Goal: Task Accomplishment & Management: Complete application form

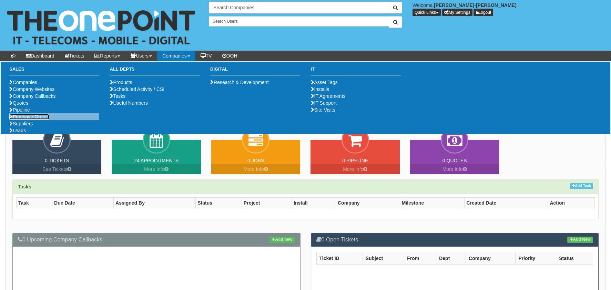
click at [31, 120] on link "Purchase Orders" at bounding box center [29, 117] width 40 height 6
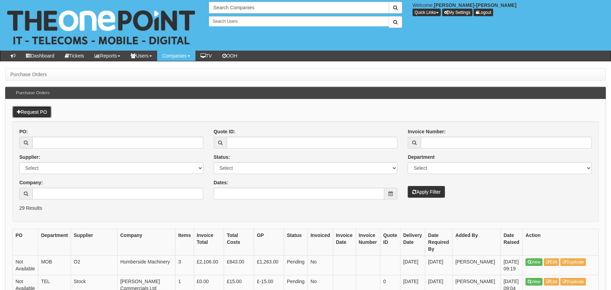
drag, startPoint x: 43, startPoint y: 114, endPoint x: 47, endPoint y: 123, distance: 9.1
click at [43, 114] on link "Request PO" at bounding box center [31, 112] width 39 height 12
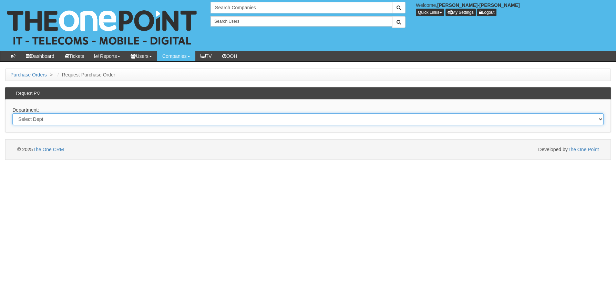
drag, startPoint x: 83, startPoint y: 121, endPoint x: 82, endPoint y: 125, distance: 4.9
click at [83, 121] on select "Select Dept Digital Internal IT Mobiles Marketing Telecoms" at bounding box center [307, 119] width 591 height 12
select select "?pipeID=&dept=MOB"
click at [12, 113] on select "Select Dept Digital Internal IT Mobiles Marketing Telecoms" at bounding box center [307, 119] width 591 height 12
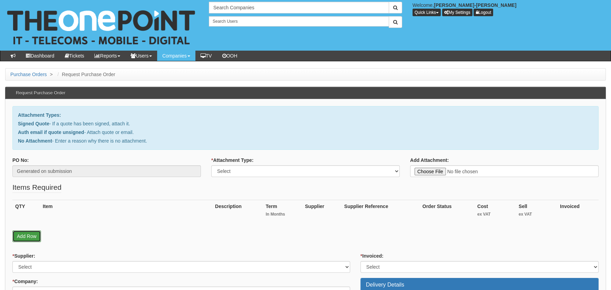
click at [27, 233] on link "Add Row" at bounding box center [26, 237] width 29 height 12
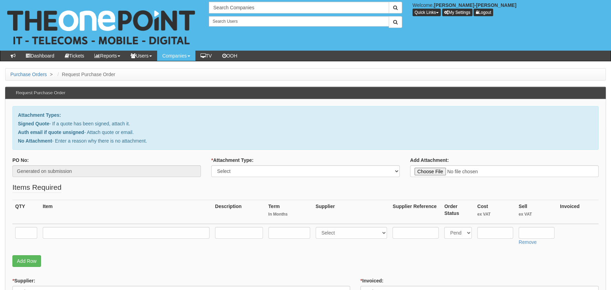
click at [31, 226] on td at bounding box center [26, 236] width 28 height 24
click at [28, 231] on input "text" at bounding box center [26, 233] width 22 height 12
type input "1"
click at [90, 228] on input "text" at bounding box center [126, 233] width 167 height 12
type input "RM DELIVERY"
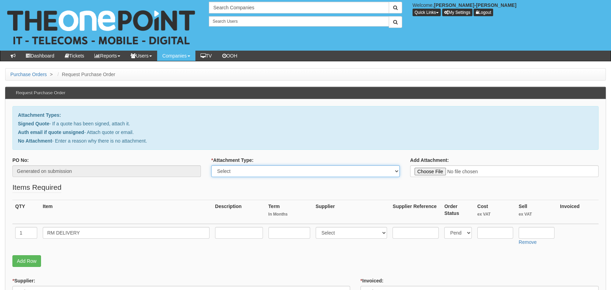
click at [267, 175] on select "Select Signed Quote Auth email with quote if unsigned No Attachment" at bounding box center [305, 171] width 189 height 12
select select "No Attachment"
click at [211, 165] on select "Select Signed Quote Auth email with quote if unsigned No Attachment" at bounding box center [305, 171] width 189 height 12
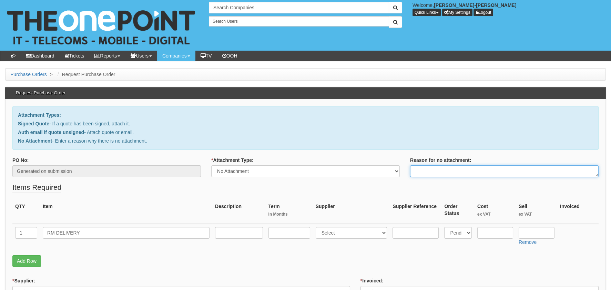
click at [459, 171] on textarea "Reason for no attachment:" at bounding box center [504, 171] width 189 height 12
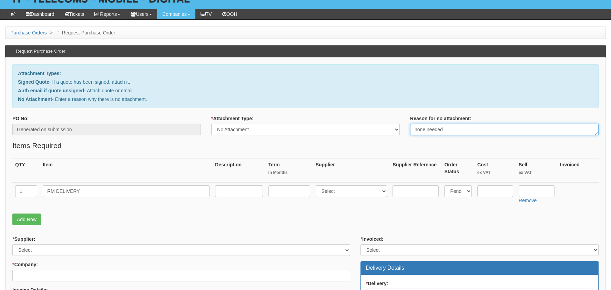
scroll to position [69, 0]
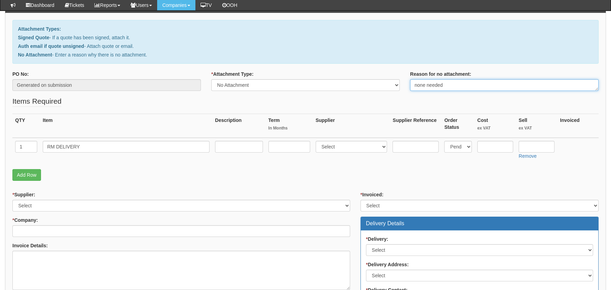
type textarea "none needed"
click at [473, 144] on td "Select Back Order Delivered N/A Ordered Pending" at bounding box center [457, 150] width 33 height 24
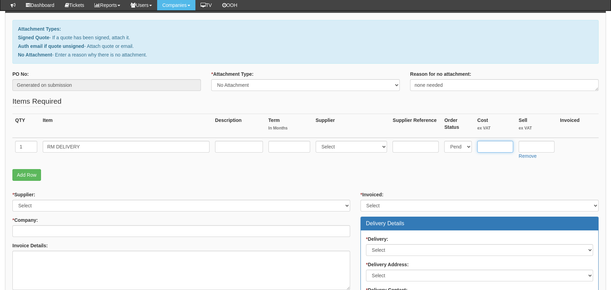
click at [488, 143] on input "text" at bounding box center [495, 147] width 36 height 12
type input "3.45"
click at [516, 146] on td "Remove" at bounding box center [536, 150] width 41 height 24
click at [526, 145] on input "text" at bounding box center [537, 147] width 36 height 12
type input "4.99"
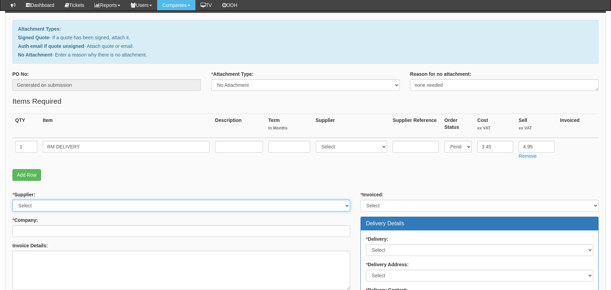
drag, startPoint x: 33, startPoint y: 201, endPoint x: 42, endPoint y: 198, distance: 9.3
click at [33, 201] on select "Select 123 REG.co.uk 1Password 3 4Gon AA Jones Electric Ltd Abzorb Access Group…" at bounding box center [181, 206] width 338 height 12
select select "124"
click at [12, 200] on select "Select 123 REG.co.uk 1Password 3 4Gon AA Jones Electric Ltd Abzorb Access Group…" at bounding box center [181, 206] width 338 height 12
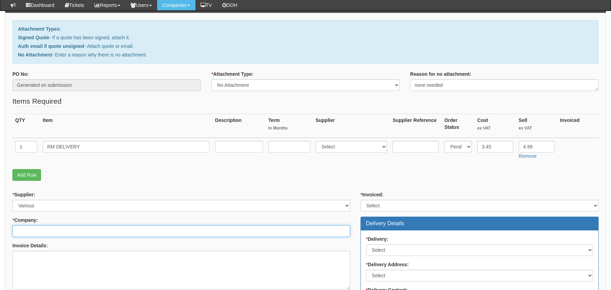
click at [42, 225] on input "* Company:" at bounding box center [181, 231] width 338 height 12
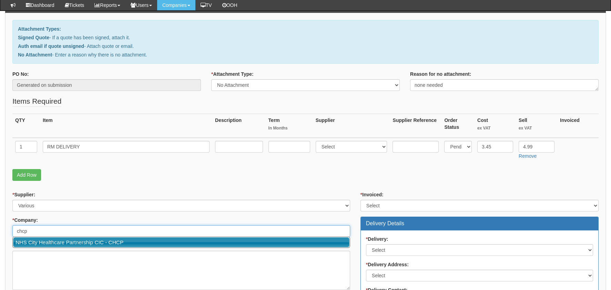
click at [75, 245] on link "NHS City Healthcare Partnership CIC - CHCP" at bounding box center [181, 242] width 336 height 10
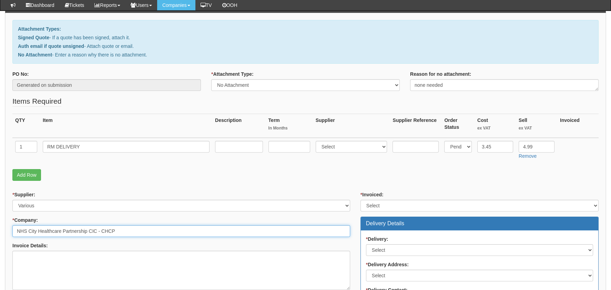
type input "NHS City Healthcare Partnership CIC - CHCP"
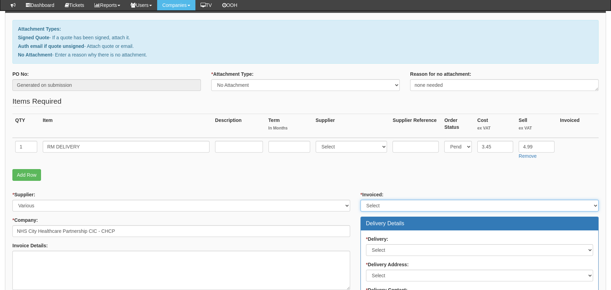
drag, startPoint x: 401, startPoint y: 206, endPoint x: 408, endPoint y: 182, distance: 25.3
click at [401, 206] on select "Select Yes No N/A STB (part of order)" at bounding box center [479, 206] width 238 height 12
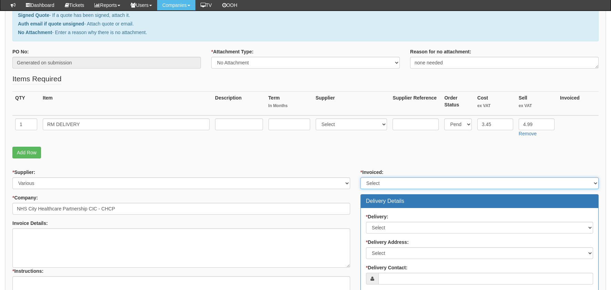
scroll to position [103, 0]
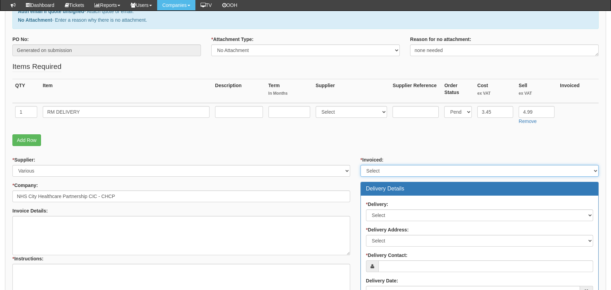
click at [397, 167] on select "Select Yes No N/A STB (part of order)" at bounding box center [479, 171] width 238 height 12
select select "2"
click at [360, 165] on select "Select Yes No N/A STB (part of order)" at bounding box center [479, 171] width 238 height 12
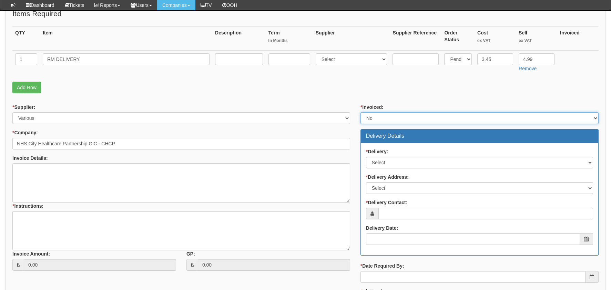
scroll to position [207, 0]
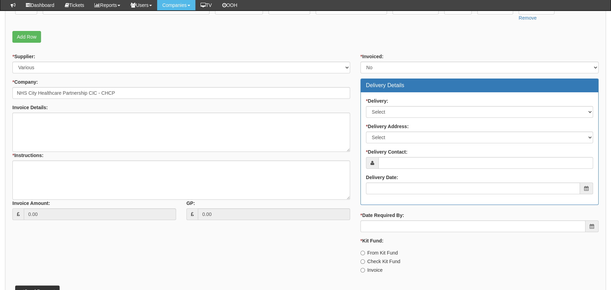
click at [398, 122] on div "* Delivery: Select No Not Applicable Yes * Delivery Address: Select Not Applica…" at bounding box center [479, 148] width 237 height 112
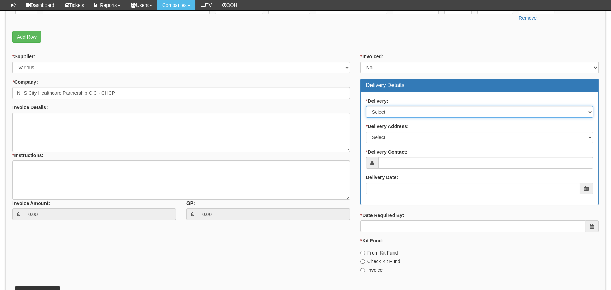
drag, startPoint x: 394, startPoint y: 111, endPoint x: 394, endPoint y: 115, distance: 3.8
click at [394, 111] on select "Select No Not Applicable Yes" at bounding box center [479, 112] width 227 height 12
select select "1"
click at [366, 106] on select "Select No Not Applicable Yes" at bounding box center [479, 112] width 227 height 12
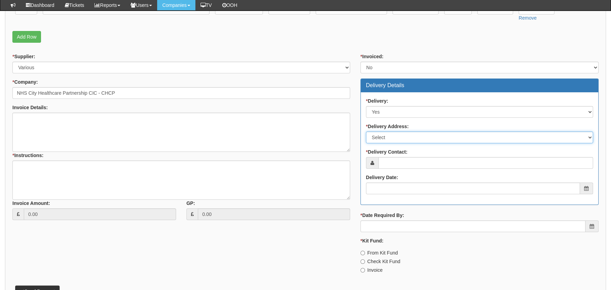
drag, startPoint x: 402, startPoint y: 135, endPoint x: 403, endPoint y: 143, distance: 7.8
click at [402, 137] on select "Select Not Applicable Main Address - HU3 4AE Other" at bounding box center [479, 138] width 227 height 12
select select "other"
click at [366, 132] on select "Select Not Applicable Main Address - HU3 4AE Other" at bounding box center [479, 138] width 227 height 12
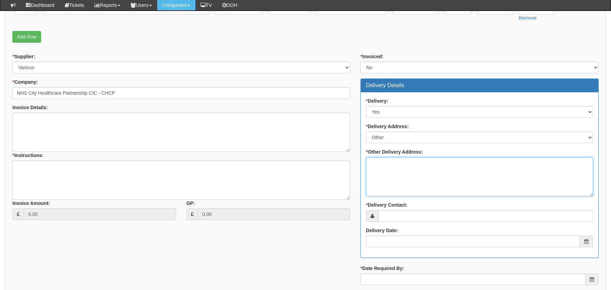
click at [402, 166] on textarea "* Other Delivery Address:" at bounding box center [479, 176] width 227 height 39
click at [435, 171] on textarea "* Other Delivery Address:" at bounding box center [479, 176] width 227 height 39
paste textarea "Destination: Nicola Sykes, 28 Partridge Close, Bridlington, East Riding of York…"
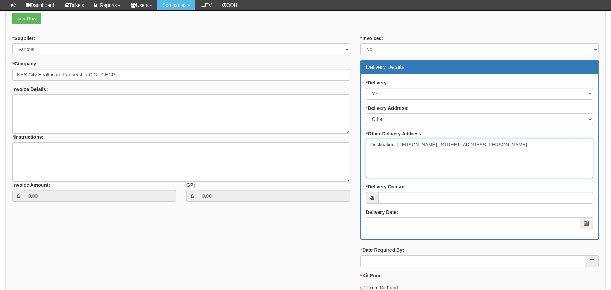
scroll to position [241, 0]
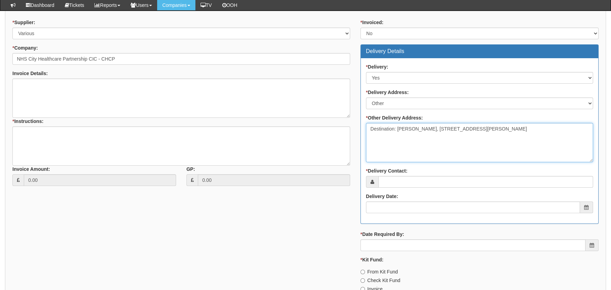
type textarea "Destination: Nicola Sykes, 28 Partridge Close, Bridlington, East Riding of York…"
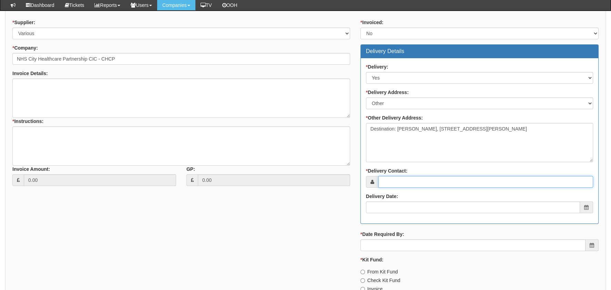
click at [426, 184] on input "* Delivery Contact:" at bounding box center [485, 182] width 215 height 12
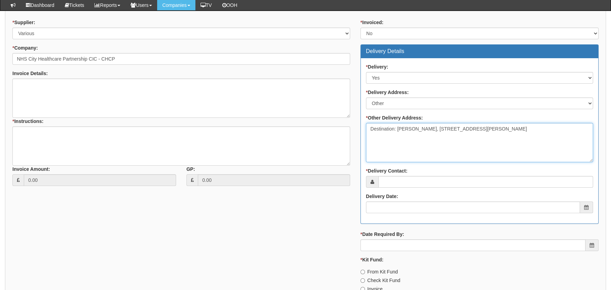
drag, startPoint x: 397, startPoint y: 127, endPoint x: 425, endPoint y: 128, distance: 27.9
click at [425, 128] on textarea "Destination: Nicola Sykes, 28 Partridge Close, Bridlington, East Riding of York…" at bounding box center [479, 142] width 227 height 39
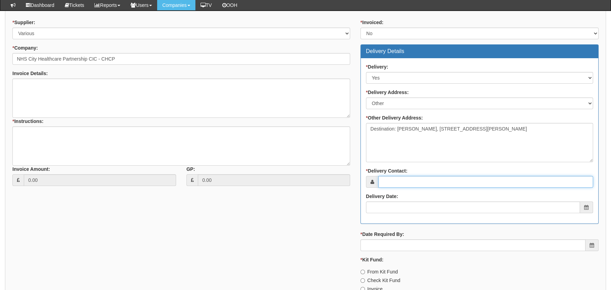
click at [496, 187] on div "* Delivery: Select No Not Applicable Yes * Delivery Address: Select Not Applica…" at bounding box center [479, 140] width 237 height 165
click at [497, 182] on input "* Delivery Contact:" at bounding box center [485, 182] width 215 height 12
paste input "Nicola Sykes"
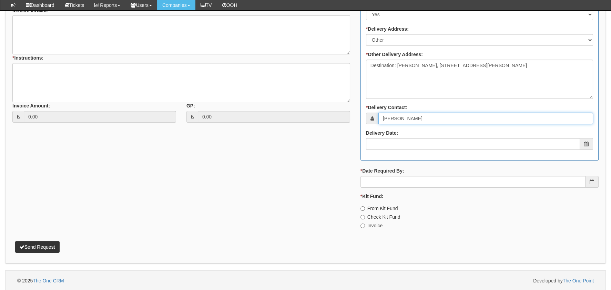
type input "Nicola Sykes"
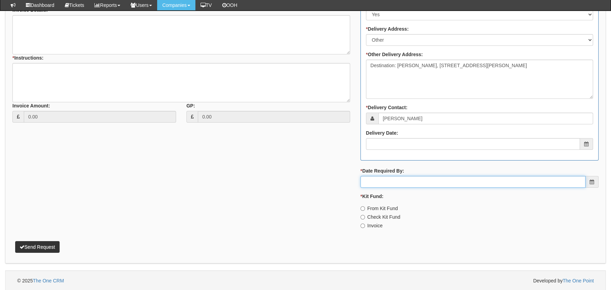
click at [432, 187] on input "* Date Required By:" at bounding box center [472, 182] width 225 height 12
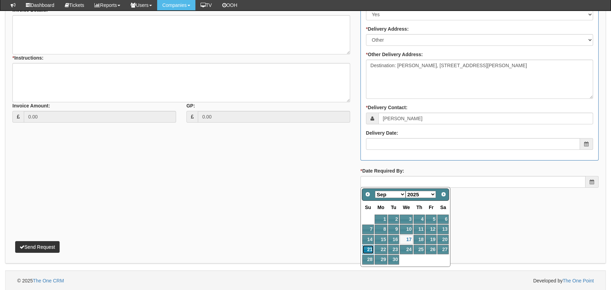
click at [373, 248] on link "21" at bounding box center [368, 249] width 12 height 9
type input "2025-09-21"
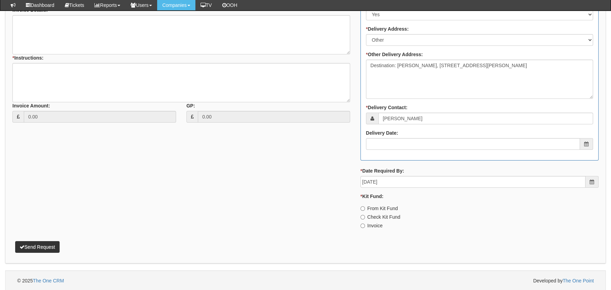
click at [373, 225] on label "Invoice" at bounding box center [371, 225] width 22 height 7
click at [365, 225] on input "Invoice" at bounding box center [362, 226] width 4 height 4
radio input "true"
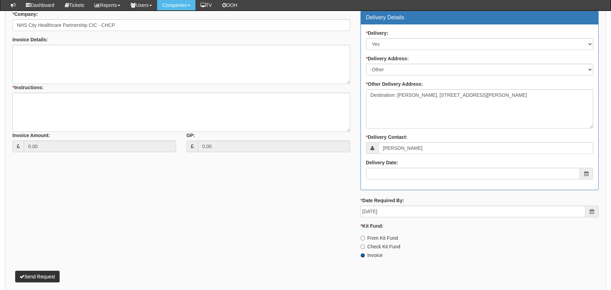
scroll to position [235, 0]
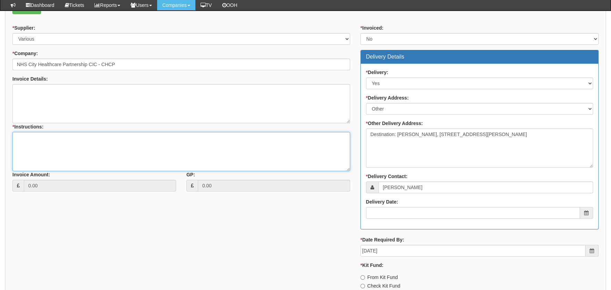
click at [143, 146] on textarea "* Instructions:" at bounding box center [181, 151] width 338 height 39
paste textarea "https://halo.theonepoint.co.uk/tickets?area=14&mainview=team&viewid=2&selid=40&…"
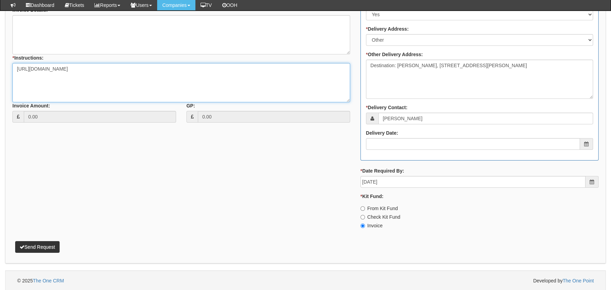
type textarea "https://halo.theonepoint.co.uk/tickets?area=14&mainview=team&viewid=2&selid=40&…"
click at [30, 247] on button "Send Request" at bounding box center [37, 247] width 44 height 12
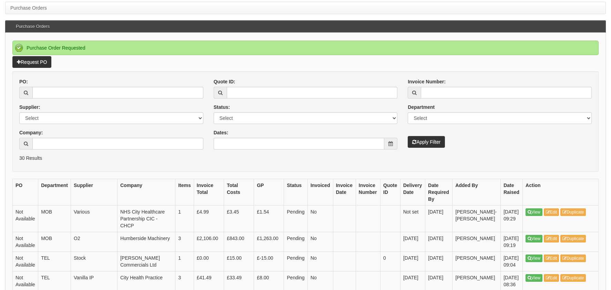
scroll to position [69, 0]
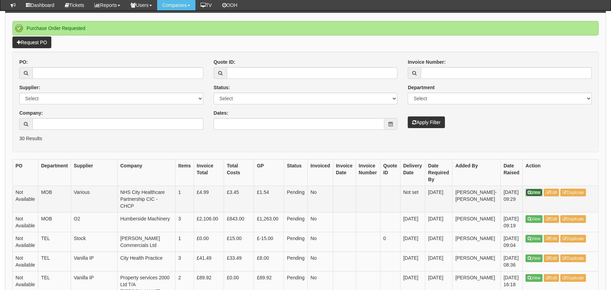
click at [532, 193] on link "View" at bounding box center [534, 193] width 17 height 8
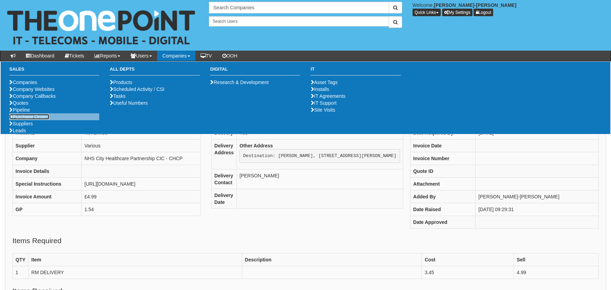
click at [39, 120] on link "Purchase Orders" at bounding box center [29, 117] width 40 height 6
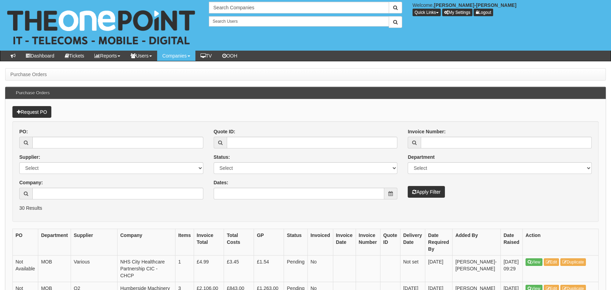
drag, startPoint x: 35, startPoint y: 102, endPoint x: 38, endPoint y: 112, distance: 11.0
click at [38, 113] on link "Request PO" at bounding box center [31, 112] width 39 height 12
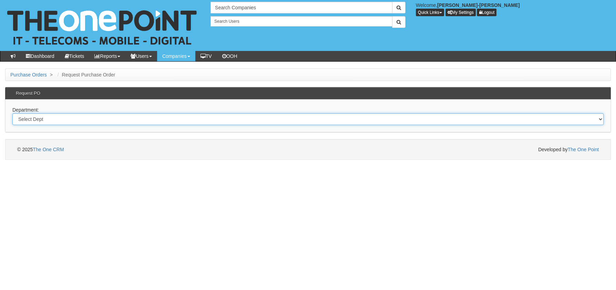
click at [74, 122] on select "Select Dept Digital Internal IT Mobiles Marketing Telecoms" at bounding box center [307, 119] width 591 height 12
select select "?pipeID=&dept=MOB"
click at [12, 113] on select "Select Dept Digital Internal IT Mobiles Marketing Telecoms" at bounding box center [307, 119] width 591 height 12
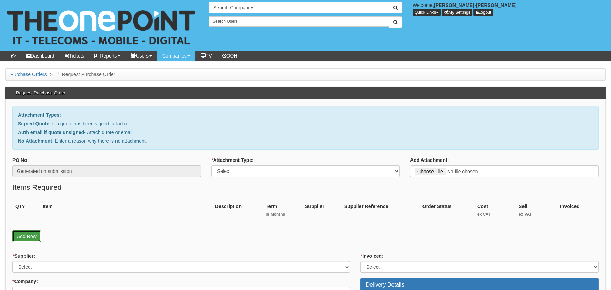
click at [32, 232] on link "Add Row" at bounding box center [26, 237] width 29 height 12
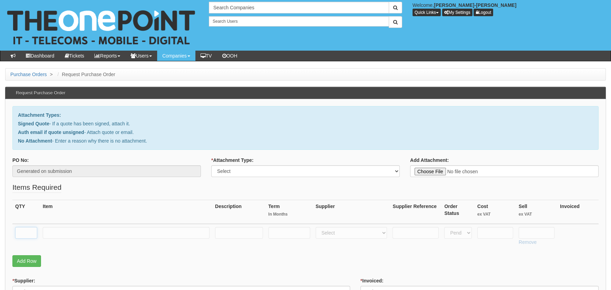
click at [31, 227] on input "text" at bounding box center [26, 233] width 22 height 12
type input "1"
click at [94, 232] on input "text" at bounding box center [126, 233] width 167 height 12
type input "RM PACKAGE"
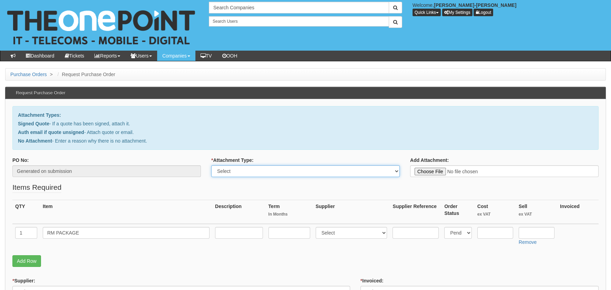
click at [284, 176] on select "Select Signed Quote Auth email with quote if unsigned No Attachment" at bounding box center [305, 171] width 189 height 12
select select "No Attachment"
click at [211, 165] on select "Select Signed Quote Auth email with quote if unsigned No Attachment" at bounding box center [305, 171] width 189 height 12
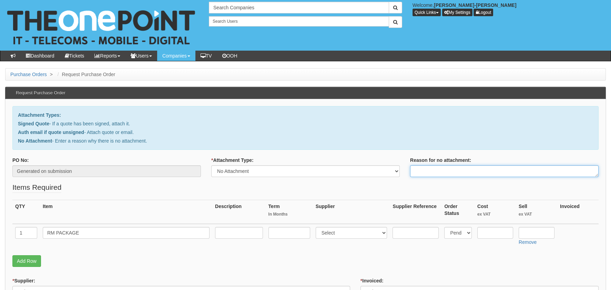
click at [452, 172] on textarea "Reason for no attachment:" at bounding box center [504, 171] width 189 height 12
paste textarea "Tracking number: YA128060744GB"
type textarea "Tracking number: YA128060744GB"
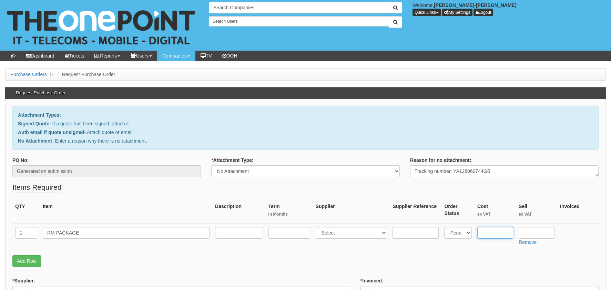
click at [492, 234] on input "text" at bounding box center [495, 233] width 36 height 12
type input "3.45"
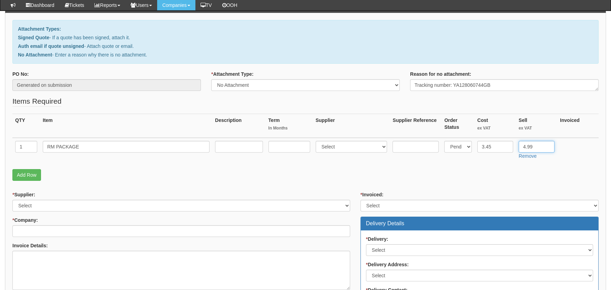
type input "4.99"
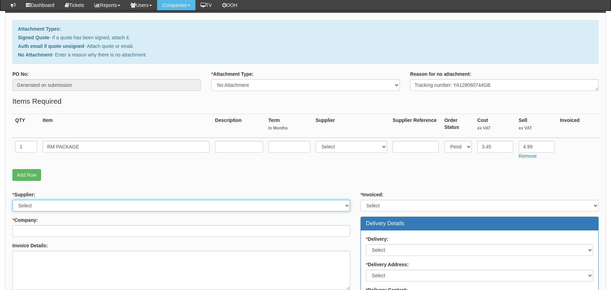
click at [47, 200] on select "Select 123 REG.co.uk 1Password 3 4Gon AA Jones Electric Ltd Abzorb Access Group…" at bounding box center [181, 206] width 338 height 12
select select "124"
click at [12, 200] on select "Select 123 REG.co.uk 1Password 3 4Gon AA Jones Electric Ltd Abzorb Access Group…" at bounding box center [181, 206] width 338 height 12
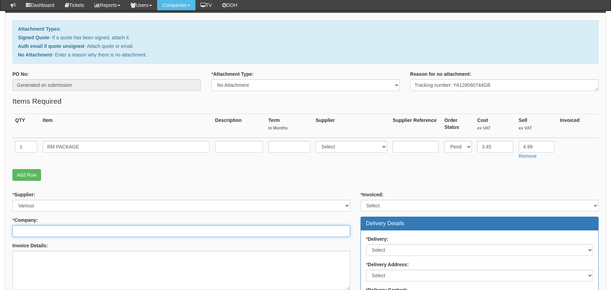
click at [43, 227] on input "* Company:" at bounding box center [181, 231] width 338 height 12
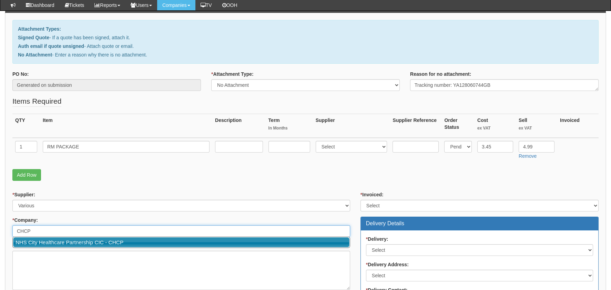
click at [54, 243] on link "NHS City Healthcare Partnership CIC - CHCP" at bounding box center [181, 242] width 336 height 10
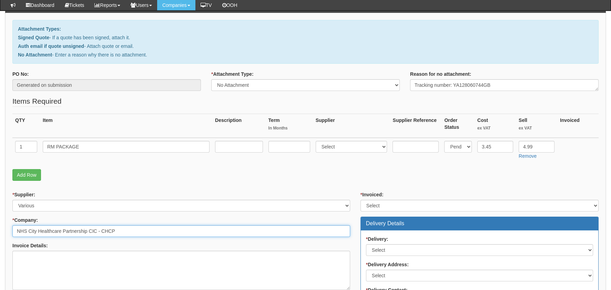
type input "NHS City Healthcare Partnership CIC - CHCP"
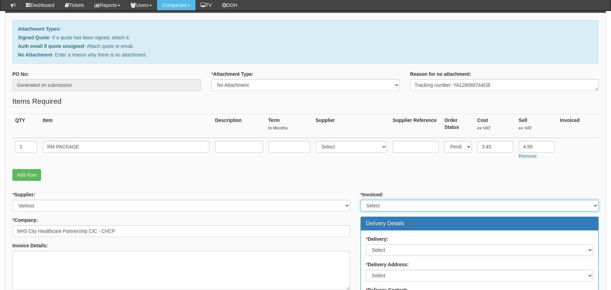
click at [418, 210] on select "Select Yes No N/A STB (part of order)" at bounding box center [479, 206] width 238 height 12
select select "2"
click at [360, 200] on select "Select Yes No N/A STB (part of order)" at bounding box center [479, 206] width 238 height 12
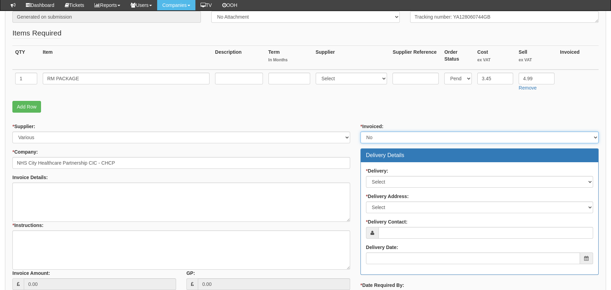
scroll to position [138, 0]
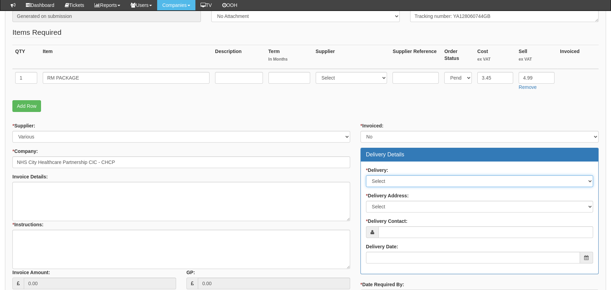
drag, startPoint x: 406, startPoint y: 177, endPoint x: 405, endPoint y: 182, distance: 5.6
click at [406, 177] on select "Select No Not Applicable Yes" at bounding box center [479, 181] width 227 height 12
drag, startPoint x: 389, startPoint y: 181, endPoint x: 391, endPoint y: 186, distance: 5.7
click at [389, 181] on select "Select No Not Applicable Yes" at bounding box center [479, 181] width 227 height 12
select select "1"
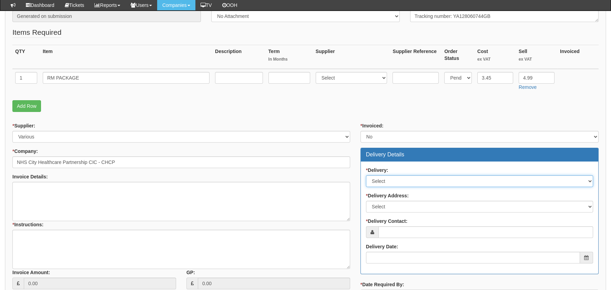
click at [366, 175] on select "Select No Not Applicable Yes" at bounding box center [479, 181] width 227 height 12
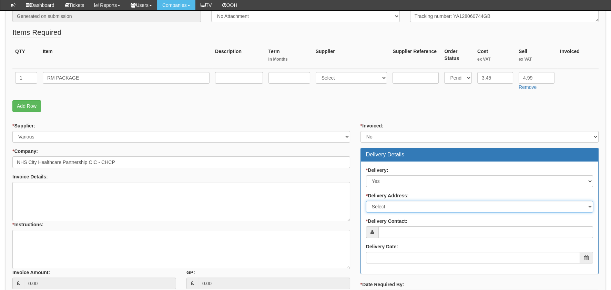
drag, startPoint x: 394, startPoint y: 204, endPoint x: 396, endPoint y: 211, distance: 7.2
click at [394, 205] on select "Select Not Applicable Main Address - HU3 4AE Other" at bounding box center [479, 207] width 227 height 12
select select "other"
click at [366, 201] on select "Select Not Applicable Main Address - HU3 4AE Other" at bounding box center [479, 207] width 227 height 12
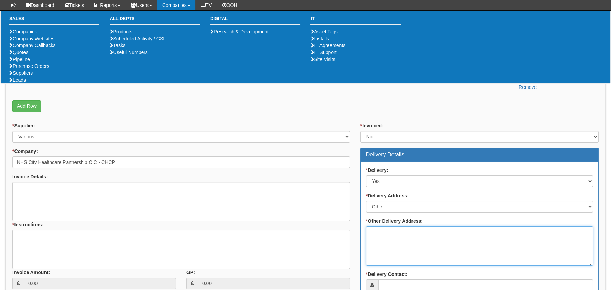
click at [440, 257] on textarea "* Other Delivery Address:" at bounding box center [479, 245] width 227 height 39
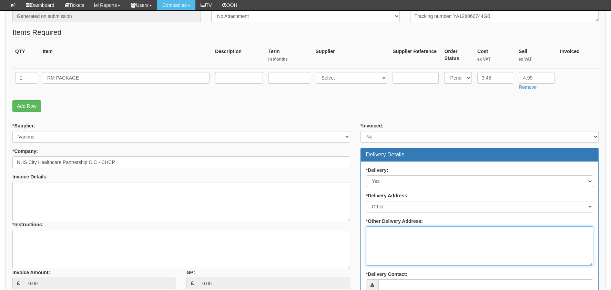
paste textarea "My home address is: 45 Malpas Drive, Warrington, WA5 1HN"
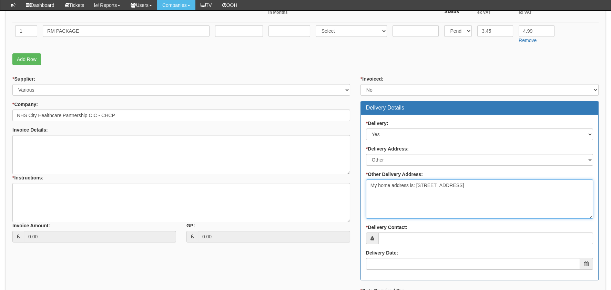
scroll to position [304, 0]
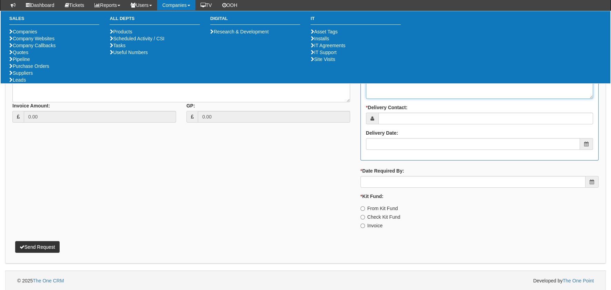
type textarea "My home address is: 45 Malpas Drive, Warrington, WA5 1HN"
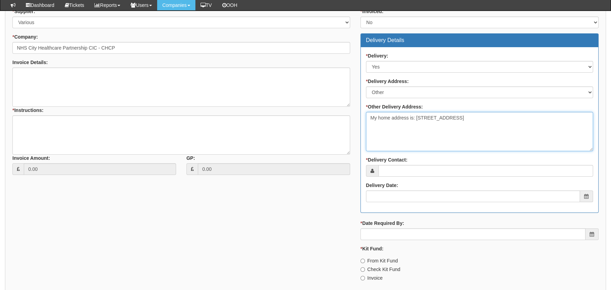
scroll to position [166, 0]
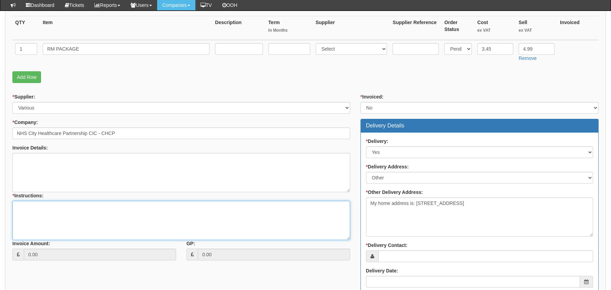
drag, startPoint x: 111, startPoint y: 223, endPoint x: 191, endPoint y: 217, distance: 79.5
click at [112, 224] on textarea "* Instructions:" at bounding box center [181, 220] width 338 height 39
paste textarea "https://halo.theonepoint.co.uk/tickets?area=14&mainview=team&viewid=2&selid=40&…"
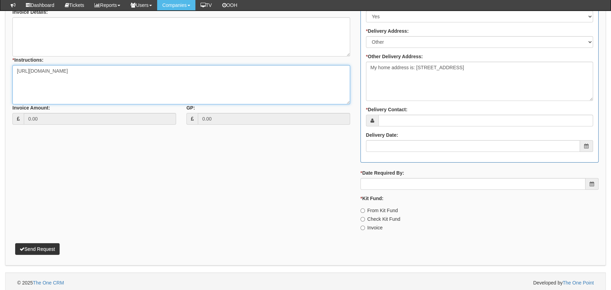
scroll to position [304, 0]
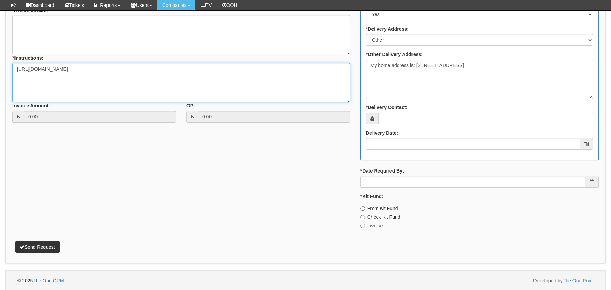
type textarea "https://halo.theonepoint.co.uk/tickets?area=14&mainview=team&viewid=2&selid=40&…"
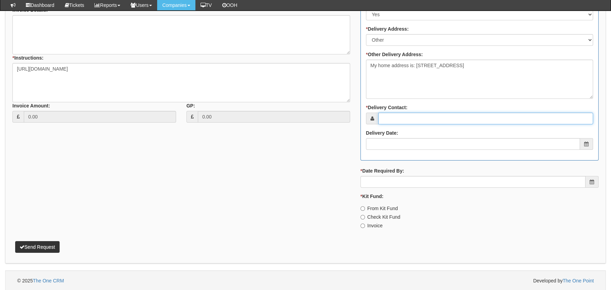
click at [418, 116] on input "* Delivery Contact:" at bounding box center [485, 119] width 215 height 12
type input "JAMES THORNTON"
click at [374, 226] on label "Invoice" at bounding box center [371, 225] width 22 height 7
click at [365, 226] on input "Invoice" at bounding box center [362, 226] width 4 height 4
radio input "true"
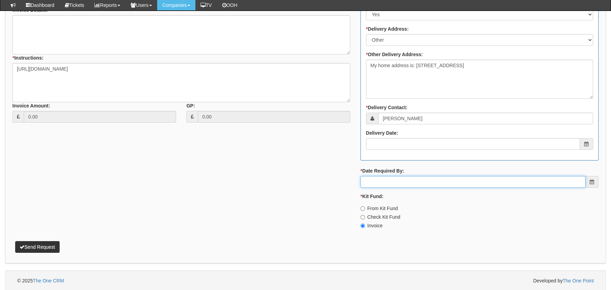
click at [395, 183] on input "* Date Required By:" at bounding box center [472, 182] width 225 height 12
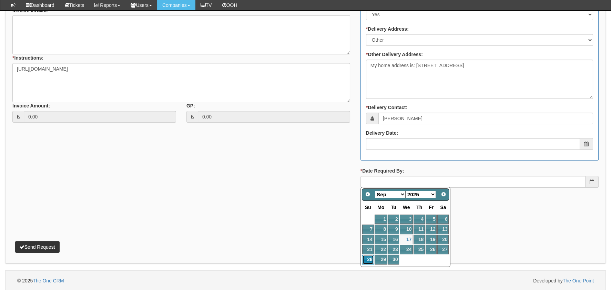
click at [369, 260] on link "28" at bounding box center [368, 259] width 12 height 9
type input "2025-09-28"
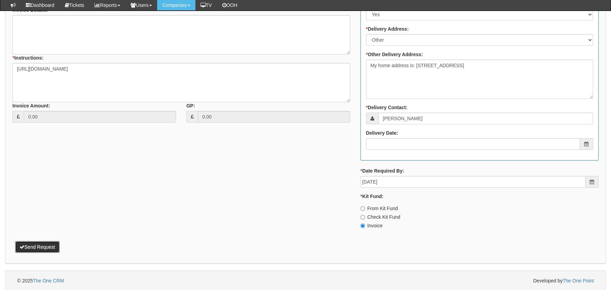
click at [35, 248] on button "Send Request" at bounding box center [37, 247] width 44 height 12
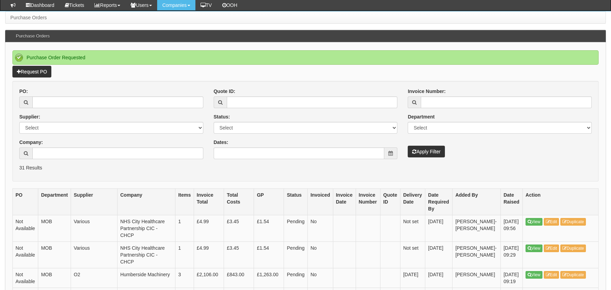
scroll to position [69, 0]
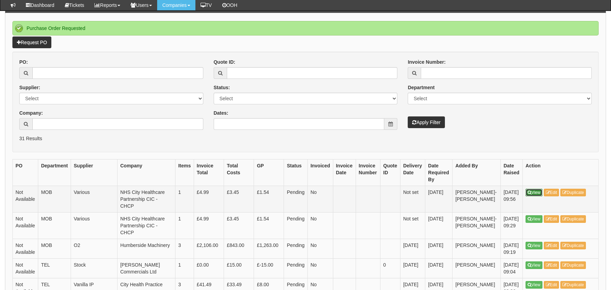
click at [537, 192] on link "View" at bounding box center [534, 193] width 17 height 8
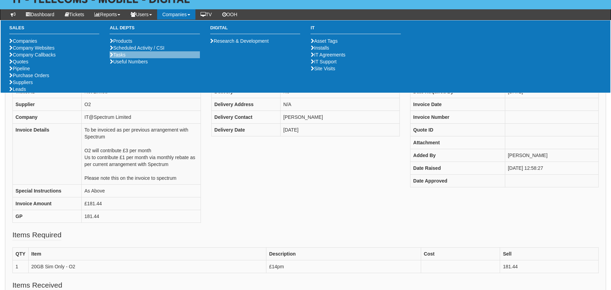
scroll to position [137, 0]
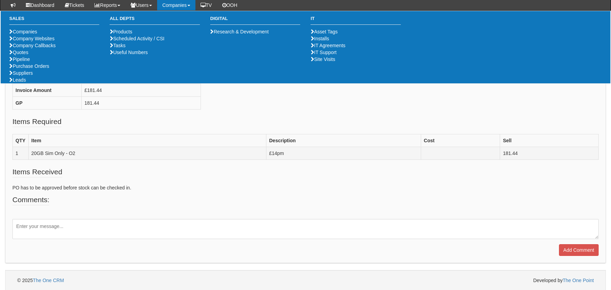
click at [217, 155] on td "20GB Sim Only - O2" at bounding box center [147, 153] width 238 height 13
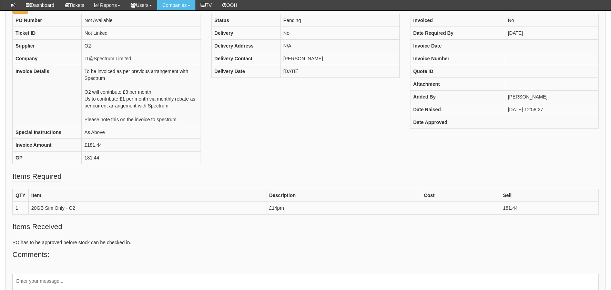
scroll to position [0, 0]
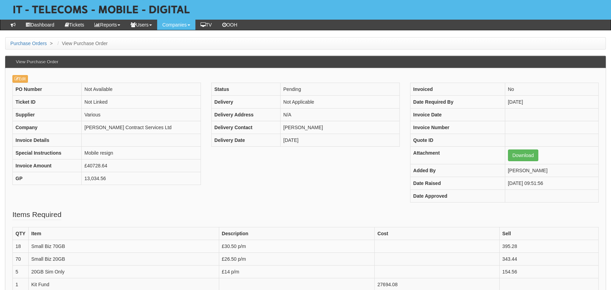
scroll to position [20, 0]
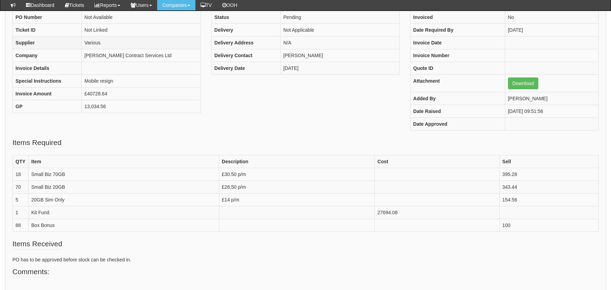
scroll to position [34, 0]
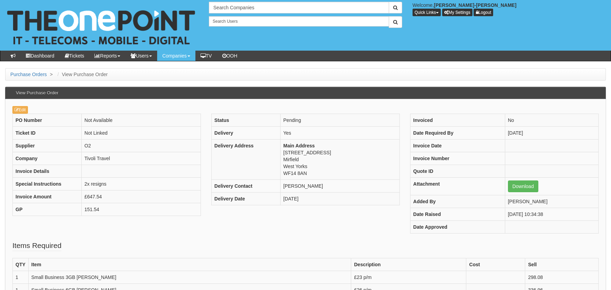
click at [199, 237] on div "PO Number Not Available Ticket ID Not Linked Supplier O2 Company Tivoli Travel …" at bounding box center [305, 177] width 597 height 127
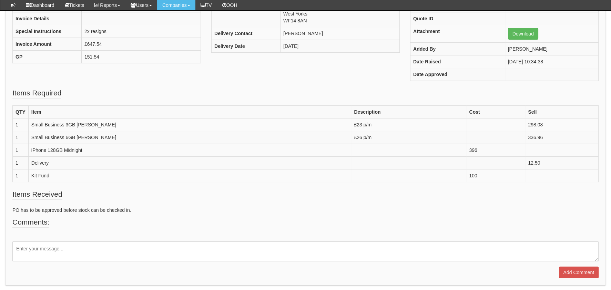
scroll to position [123, 0]
